Goal: Task Accomplishment & Management: Use online tool/utility

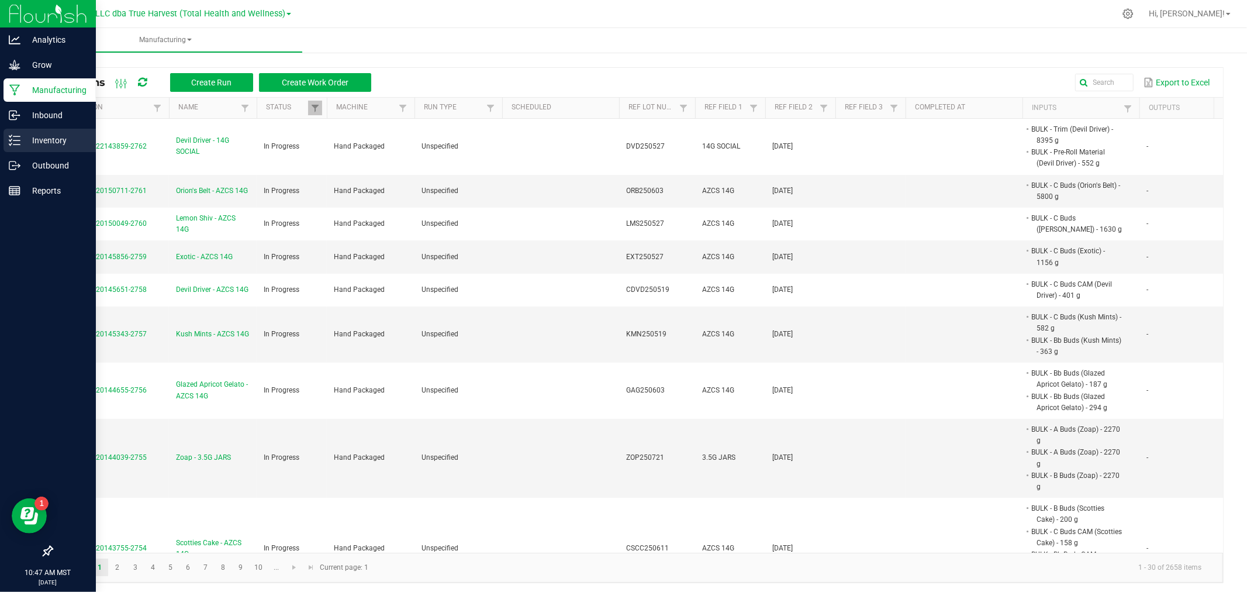
click at [15, 144] on line at bounding box center [16, 144] width 6 height 0
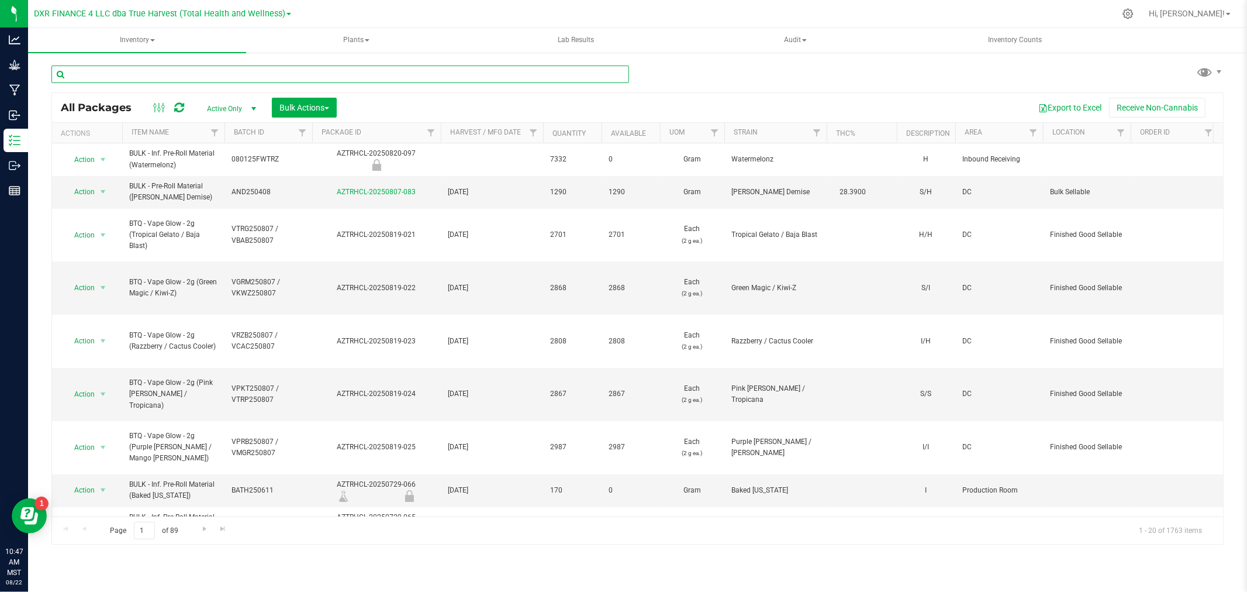
click at [168, 77] on input "text" at bounding box center [340, 75] width 578 height 18
type input "frd250703"
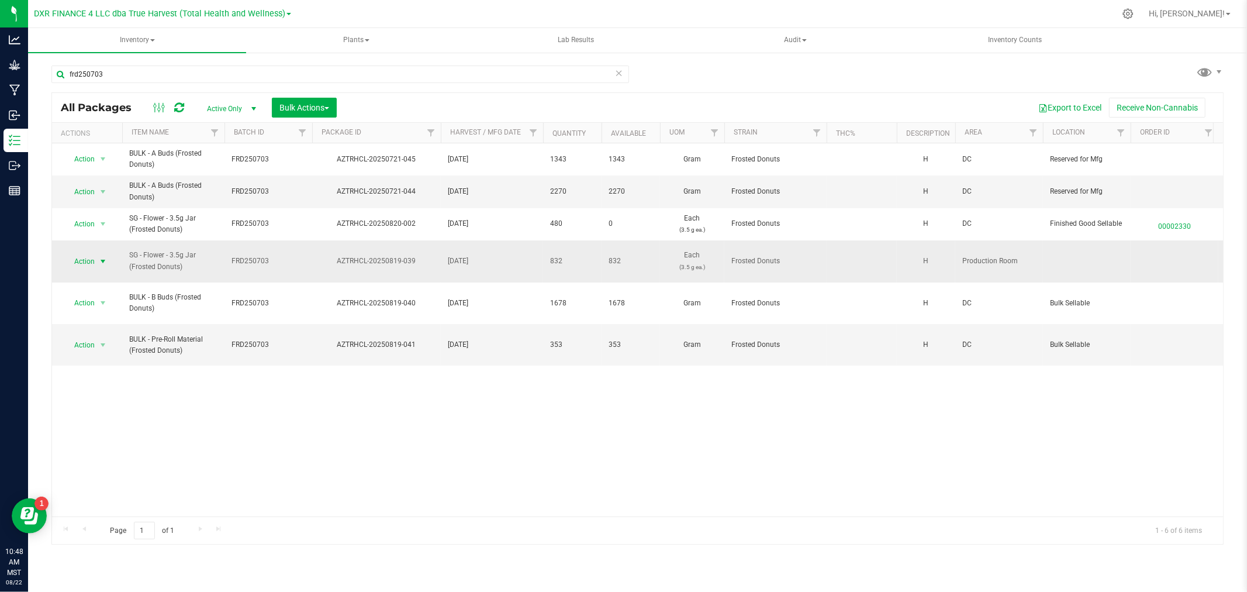
click at [104, 261] on span "select" at bounding box center [102, 261] width 9 height 9
click at [102, 351] on li "Locate package" at bounding box center [101, 351] width 75 height 18
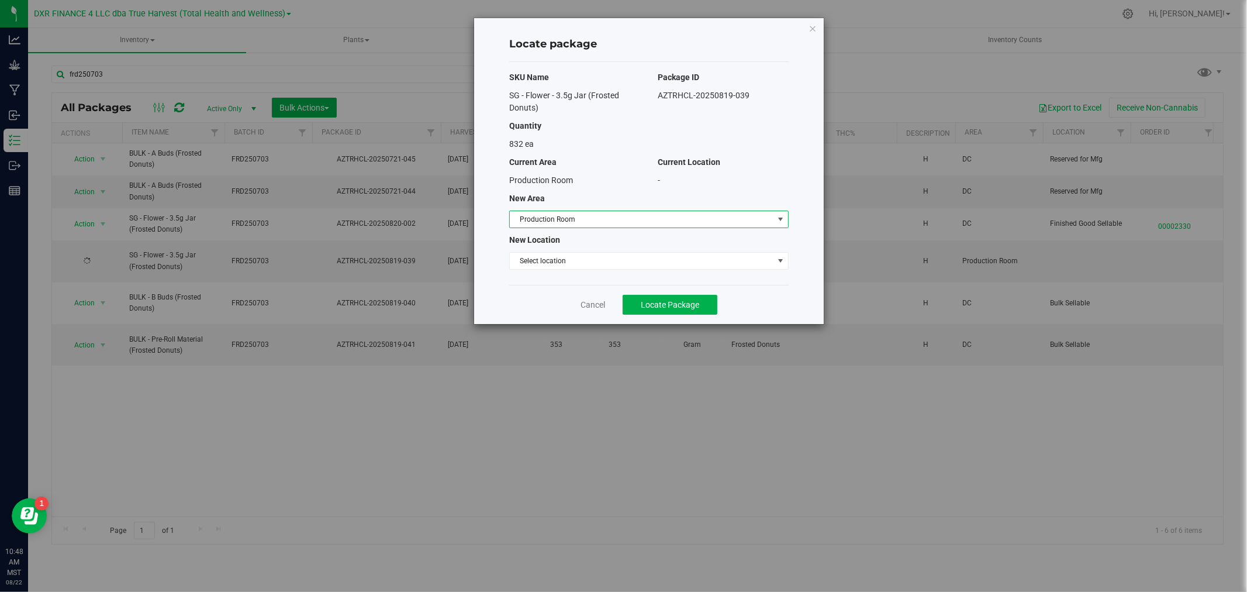
click at [594, 217] on span "Production Room" at bounding box center [642, 219] width 264 height 16
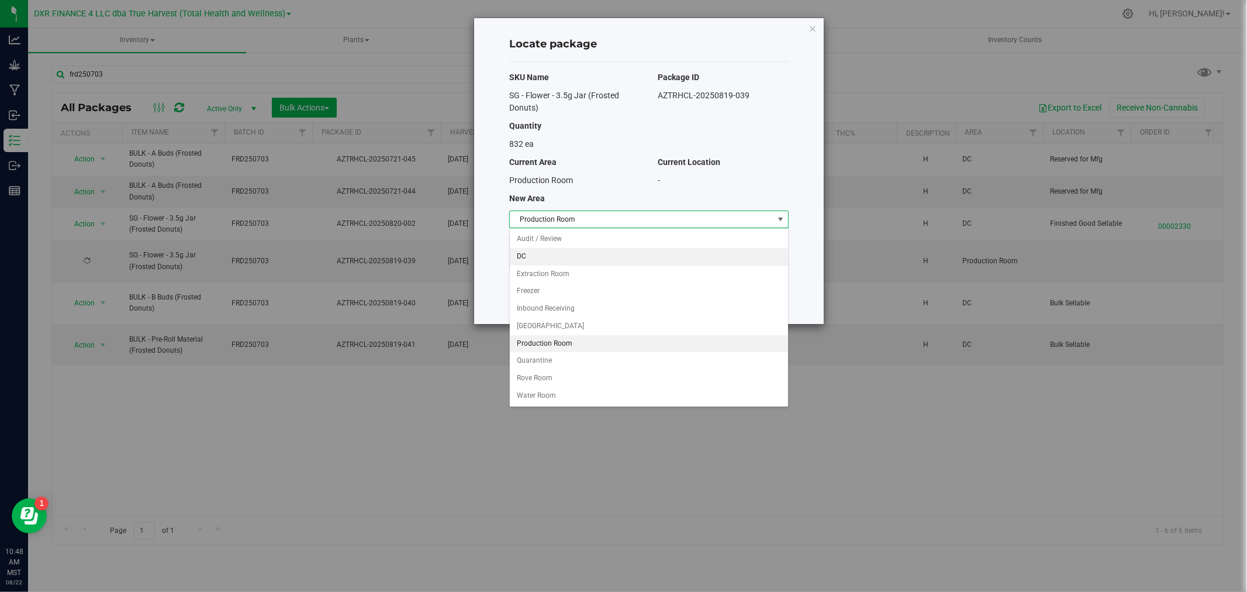
click at [563, 256] on li "DC" at bounding box center [649, 257] width 278 height 18
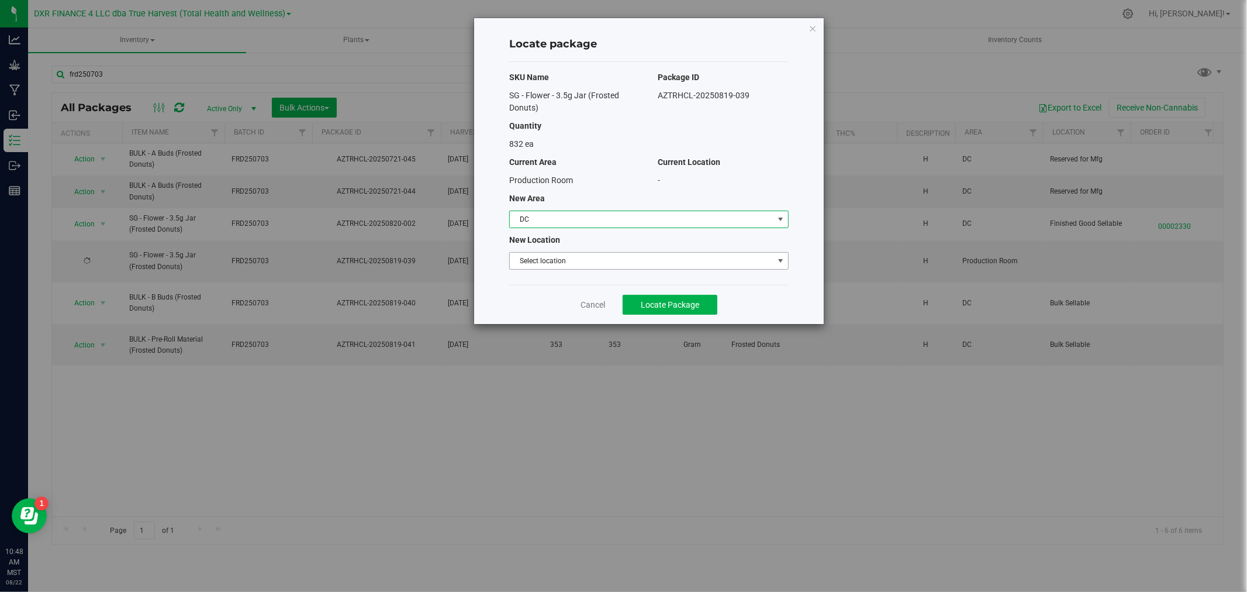
click at [565, 258] on span "Select location" at bounding box center [642, 261] width 264 height 16
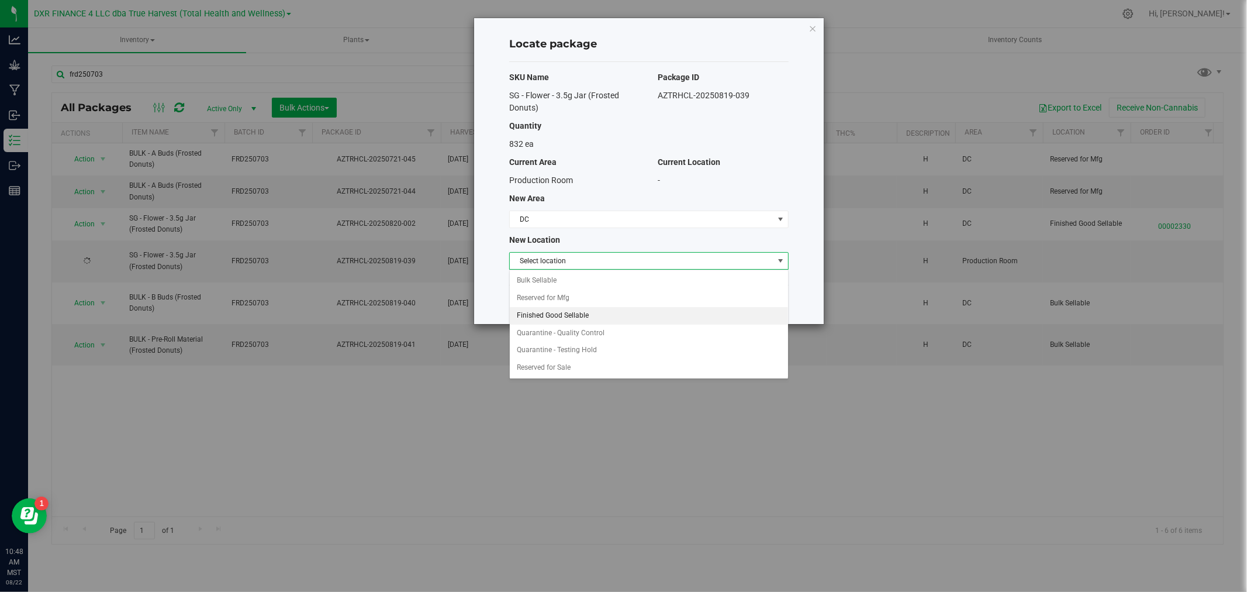
click at [561, 316] on li "Finished Good Sellable" at bounding box center [649, 316] width 278 height 18
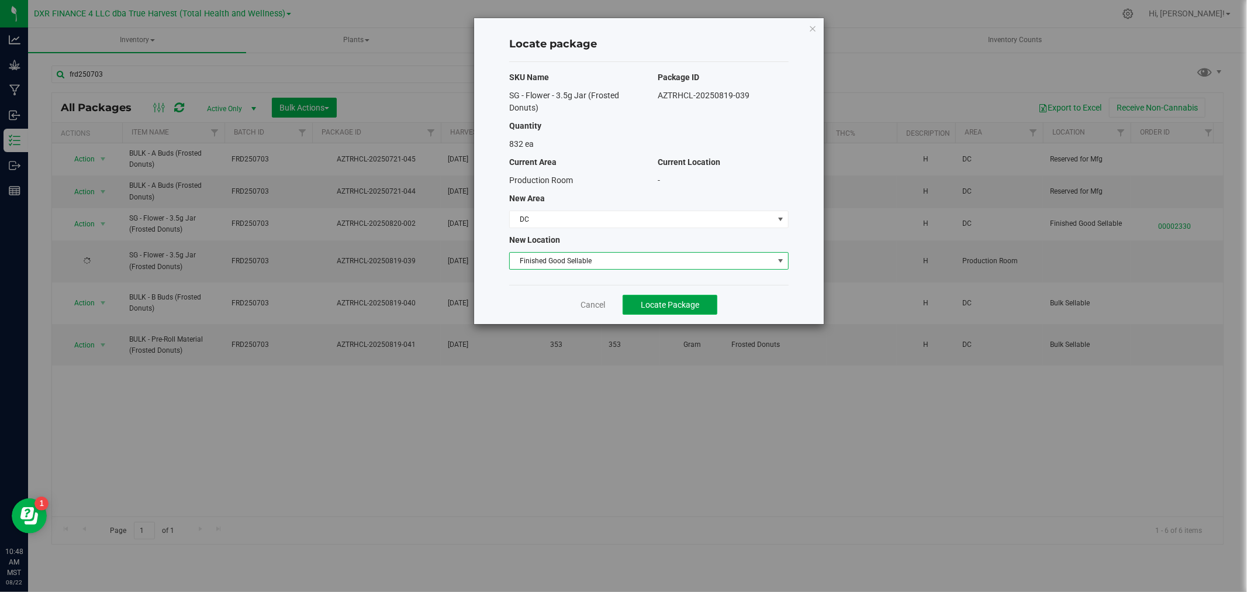
click at [694, 305] on span "Locate Package" at bounding box center [670, 304] width 58 height 9
